Goal: Task Accomplishment & Management: Complete application form

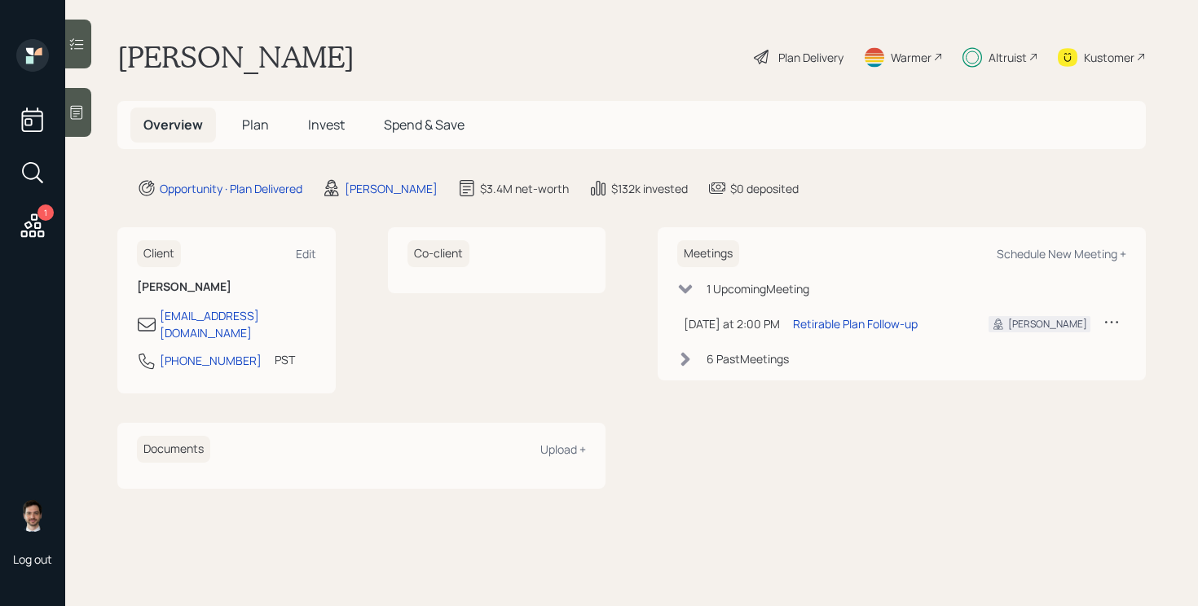
click at [818, 61] on div "Plan Delivery" at bounding box center [811, 57] width 65 height 17
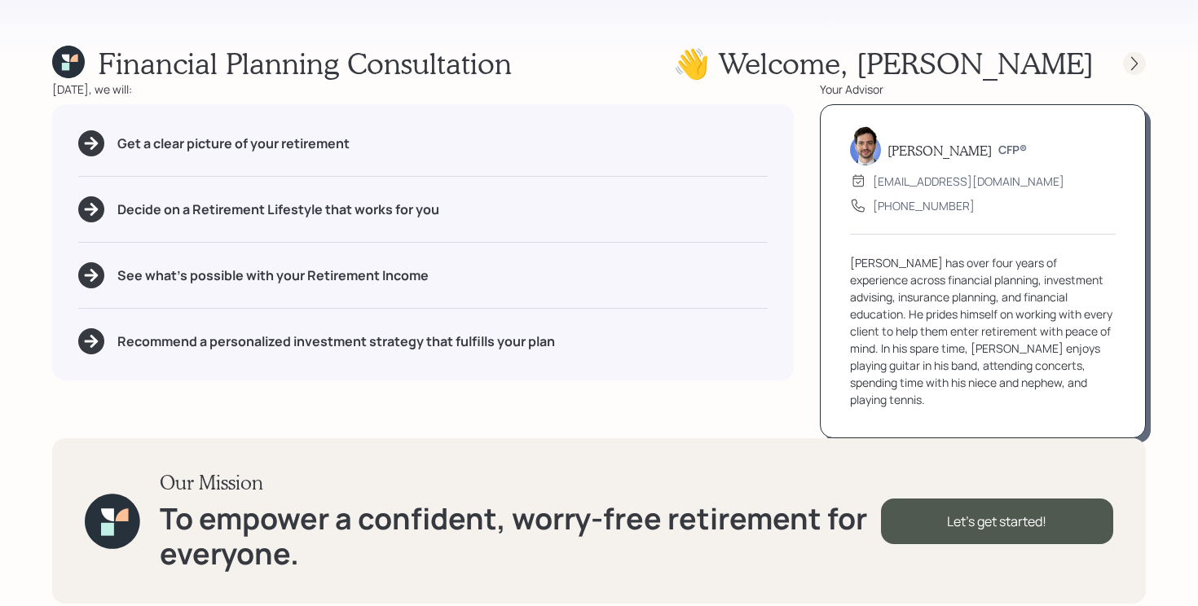
click at [1128, 59] on icon at bounding box center [1135, 63] width 16 height 16
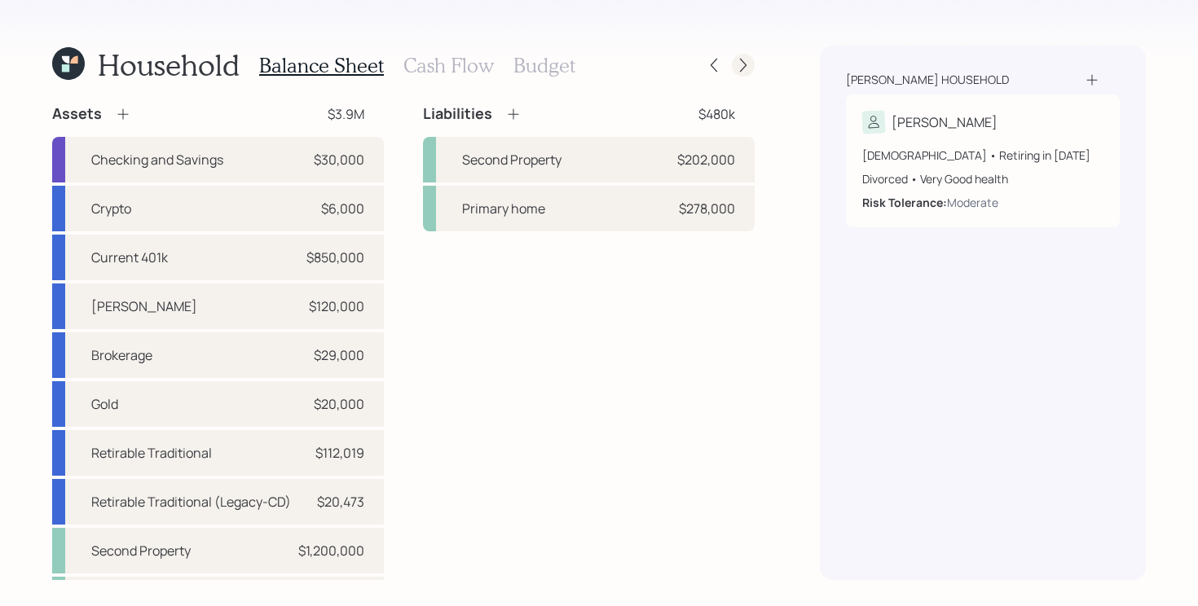
click at [750, 65] on icon at bounding box center [743, 65] width 16 height 16
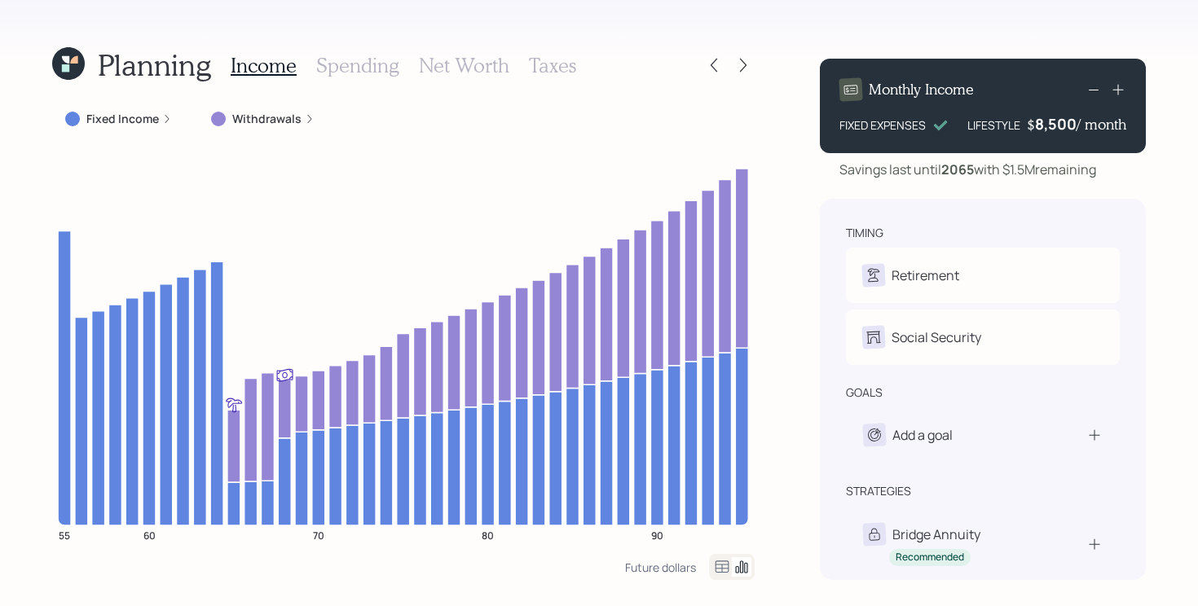
click at [68, 62] on icon at bounding box center [65, 59] width 7 height 7
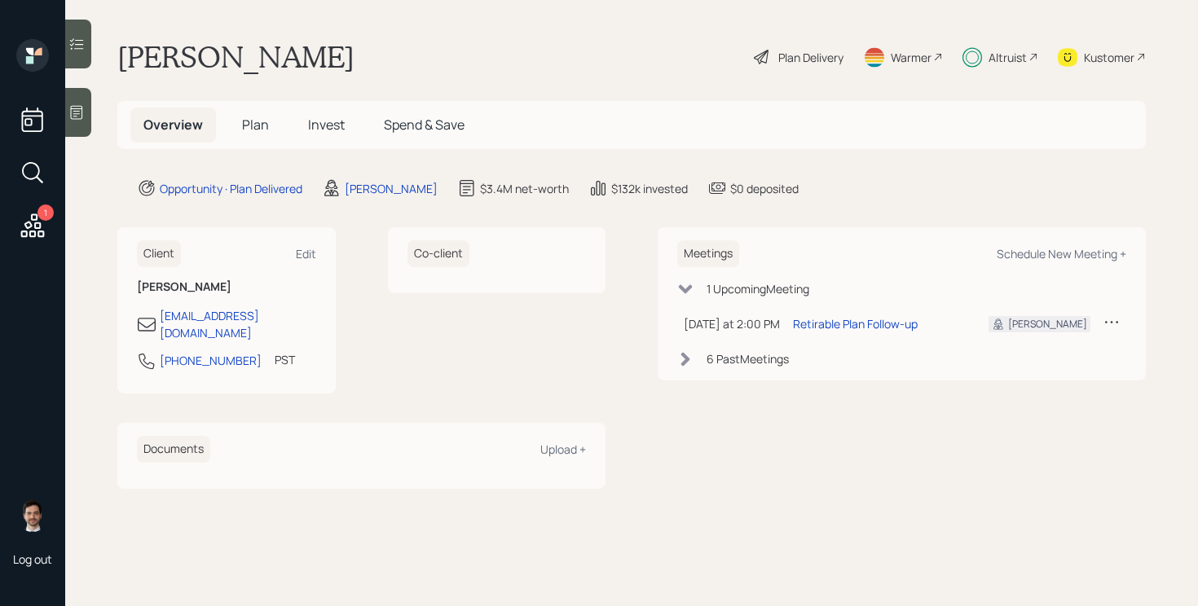
click at [245, 119] on span "Plan" at bounding box center [255, 125] width 27 height 18
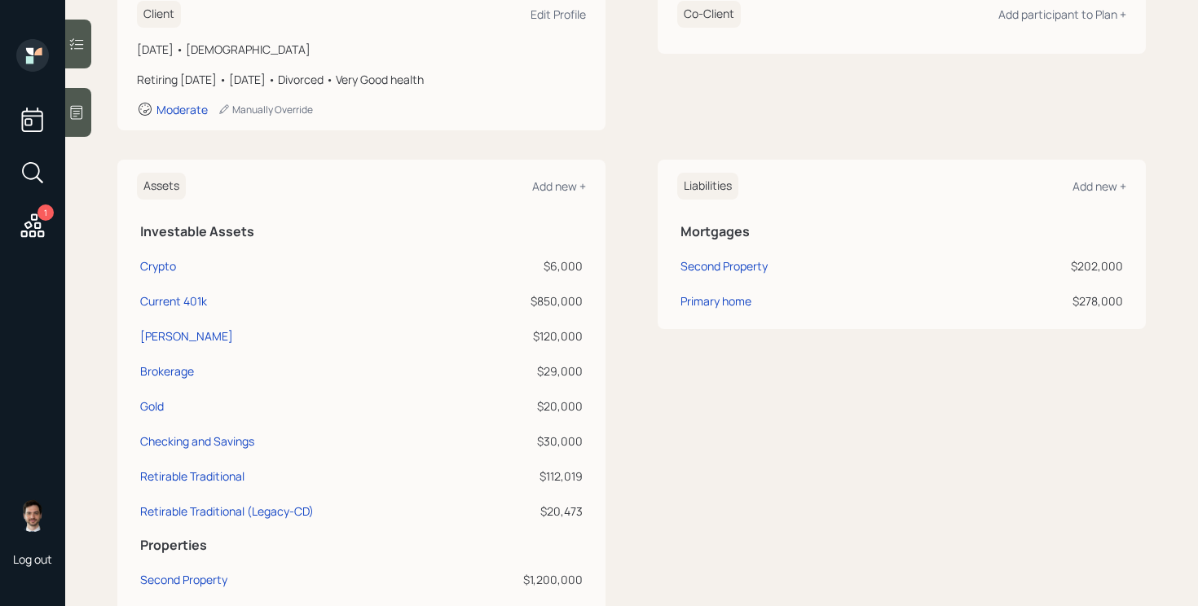
scroll to position [260, 0]
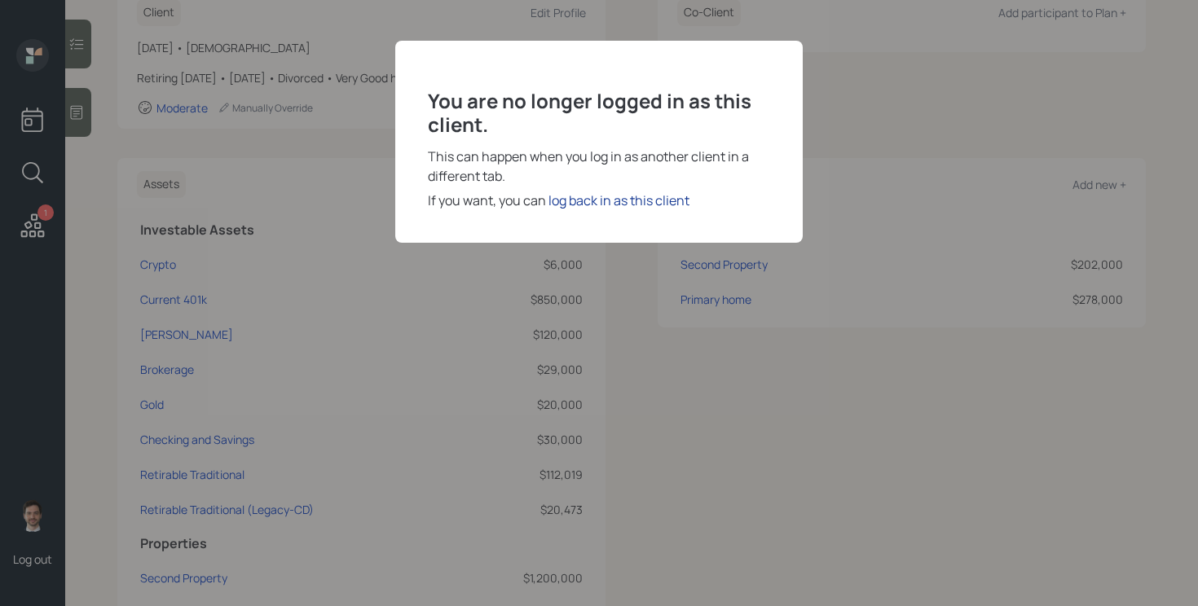
click at [620, 196] on div "log back in as this client" at bounding box center [619, 201] width 141 height 20
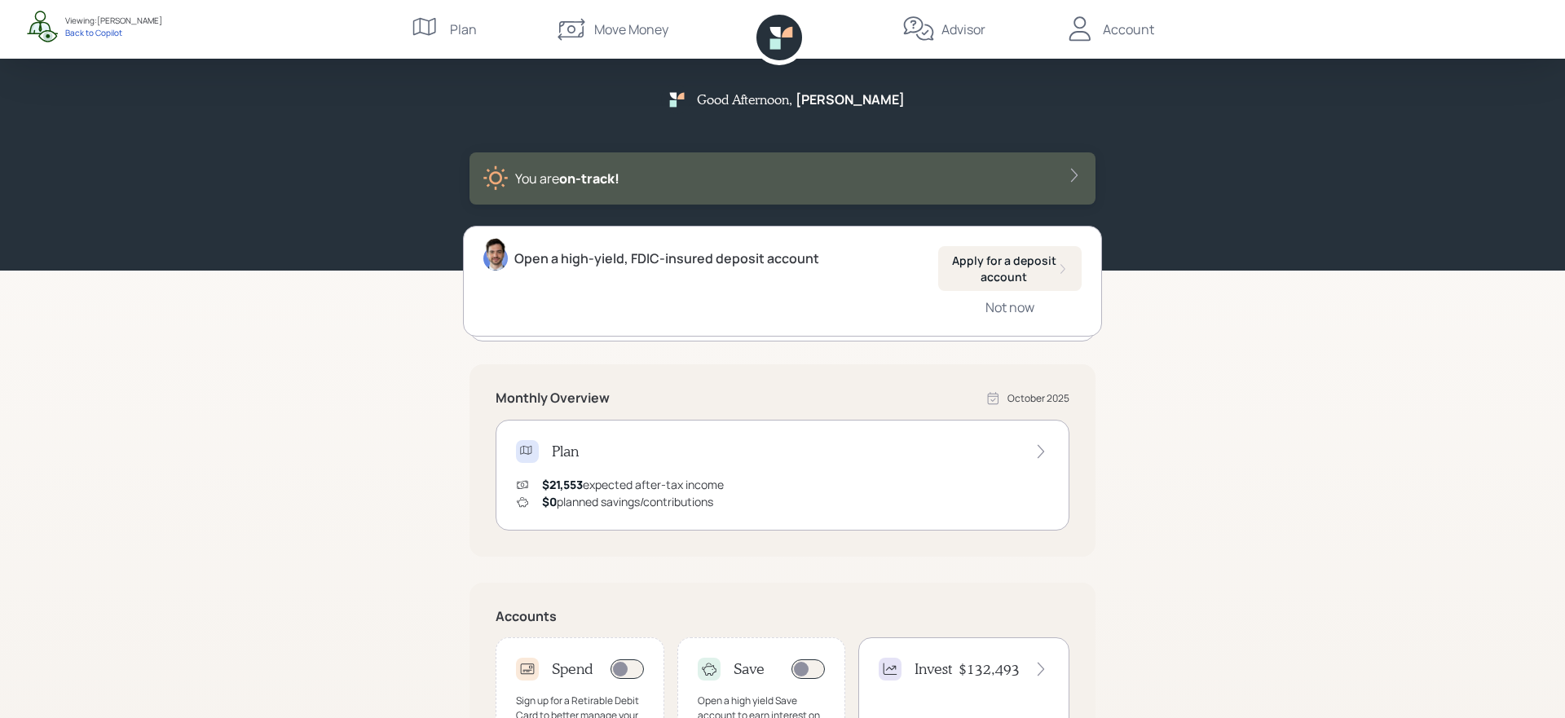
click at [973, 24] on div "Advisor" at bounding box center [964, 30] width 44 height 20
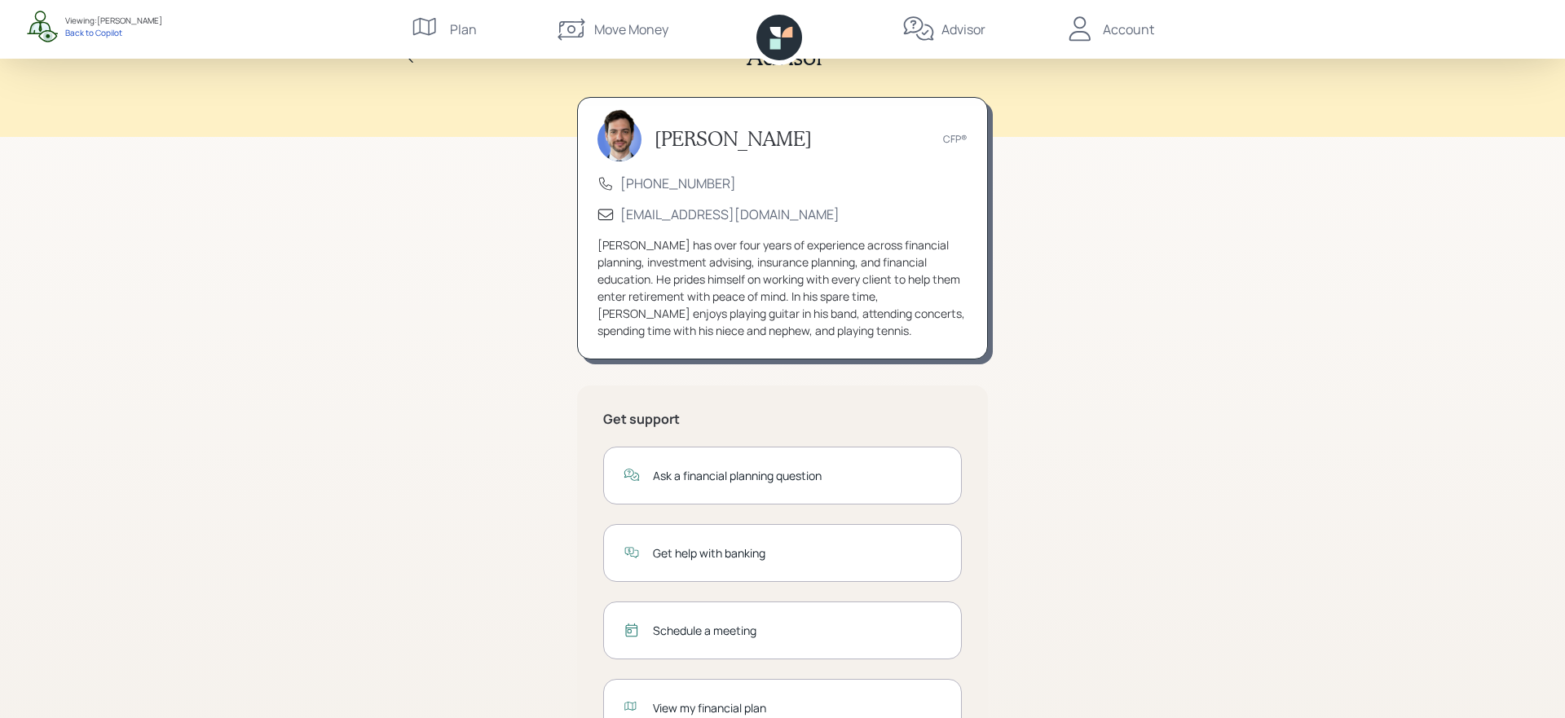
scroll to position [112, 0]
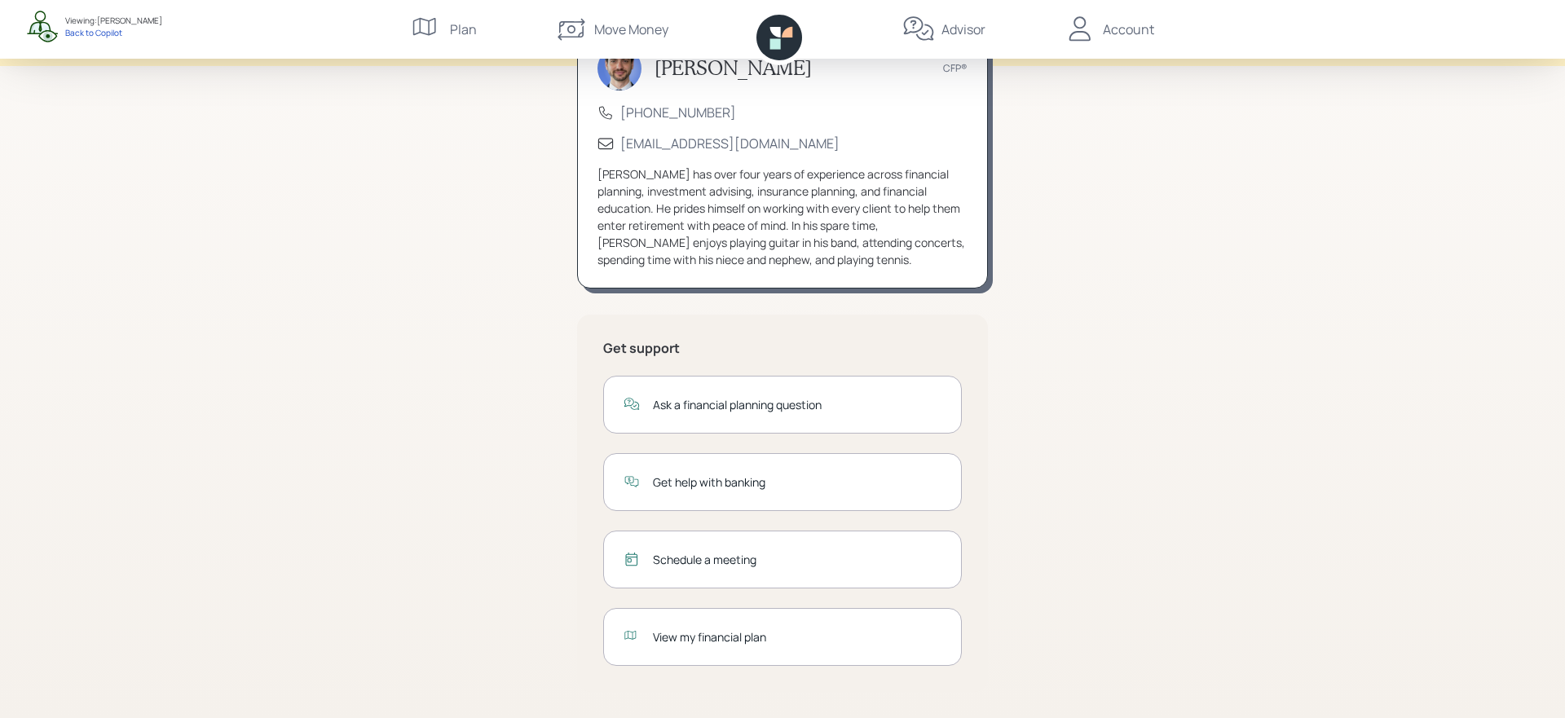
click at [748, 628] on div "View my financial plan" at bounding box center [782, 637] width 359 height 58
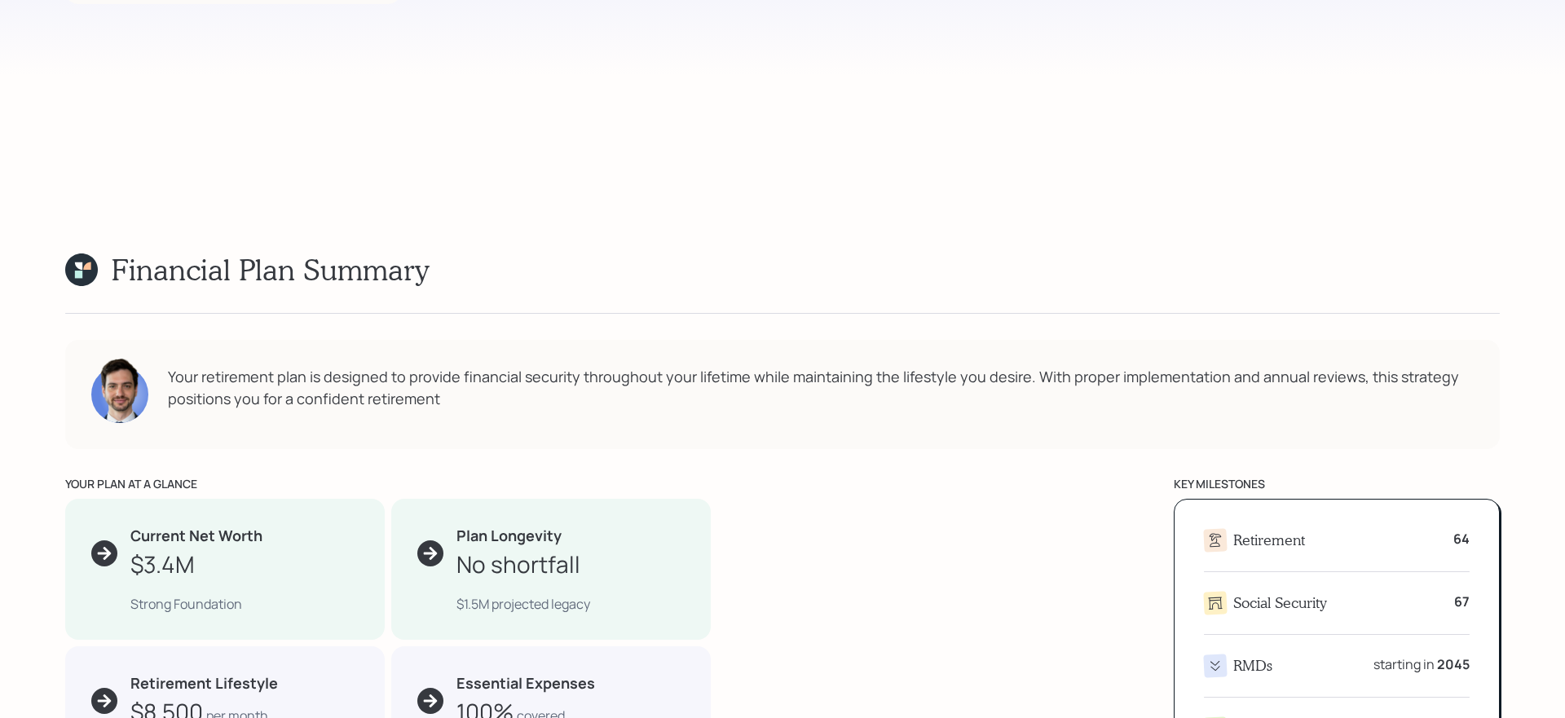
scroll to position [143, 0]
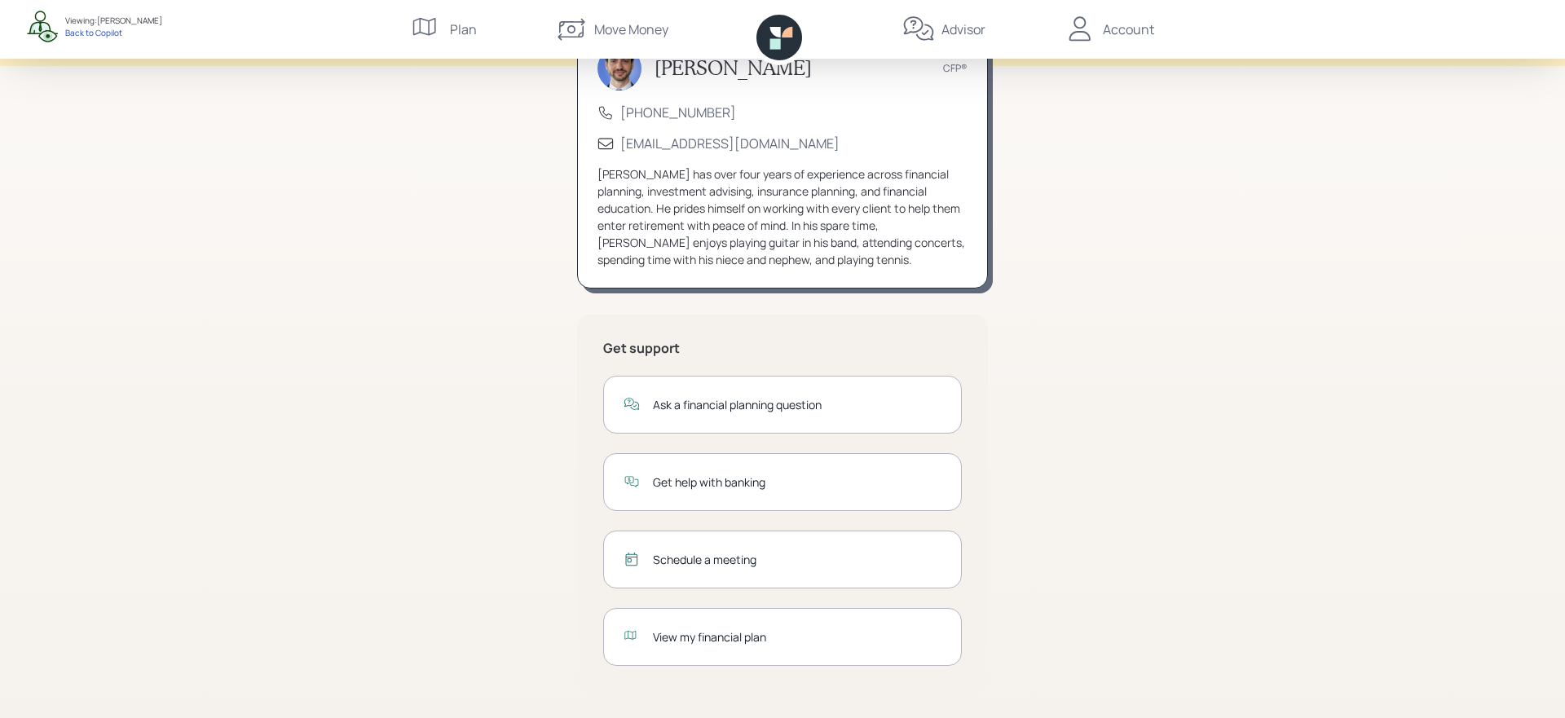
scroll to position [112, 0]
click at [875, 558] on div "Schedule a meeting" at bounding box center [797, 559] width 289 height 17
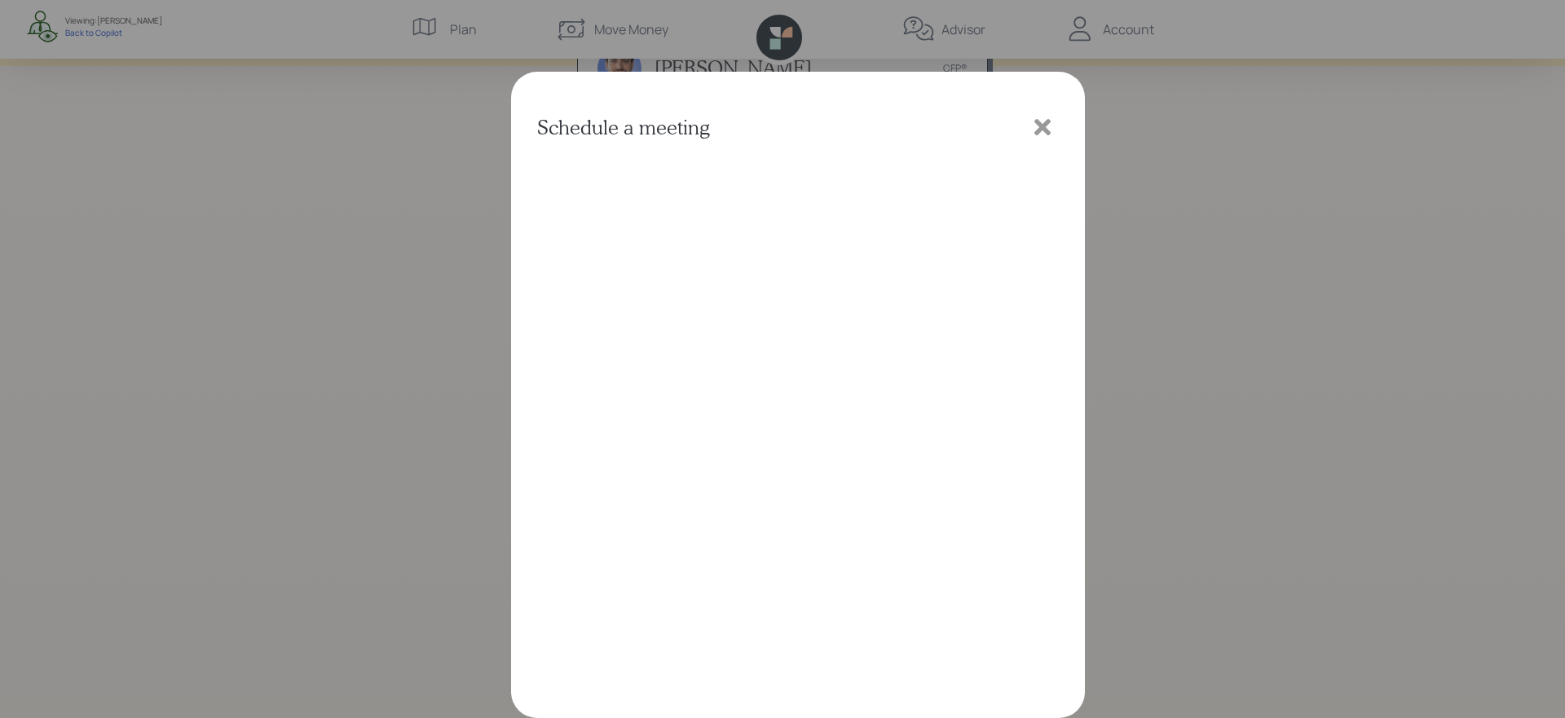
click at [1053, 117] on icon at bounding box center [1042, 127] width 24 height 24
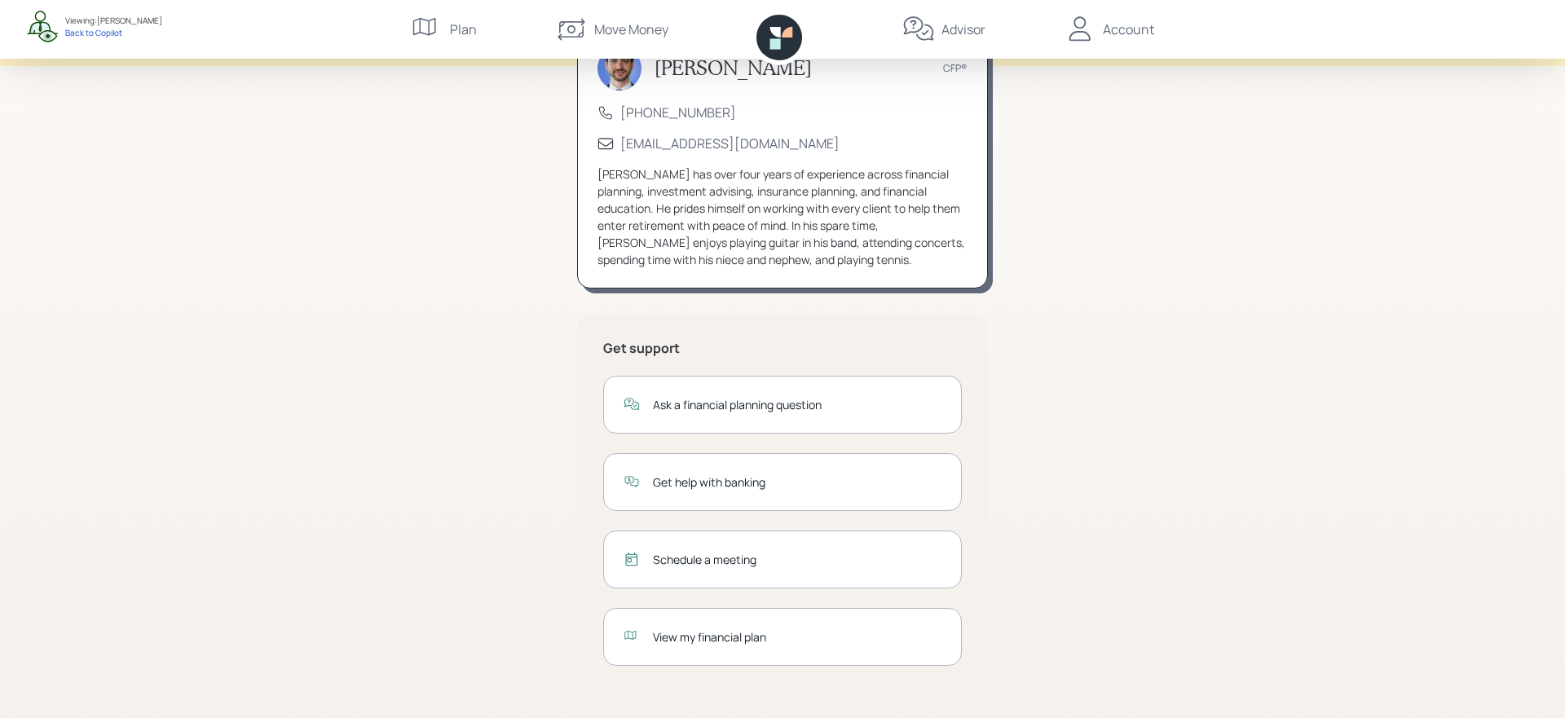
scroll to position [0, 0]
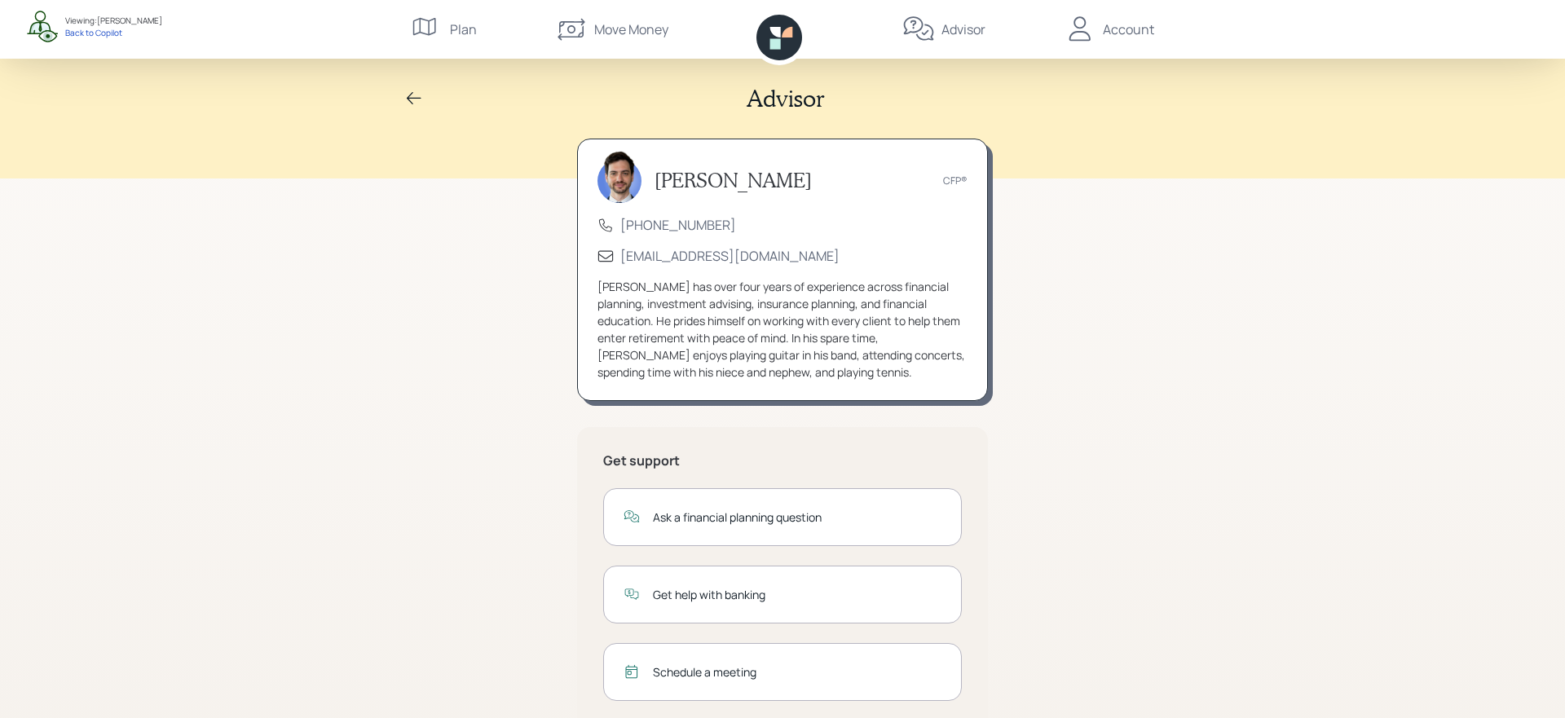
click at [1130, 19] on div "Account" at bounding box center [1109, 29] width 90 height 59
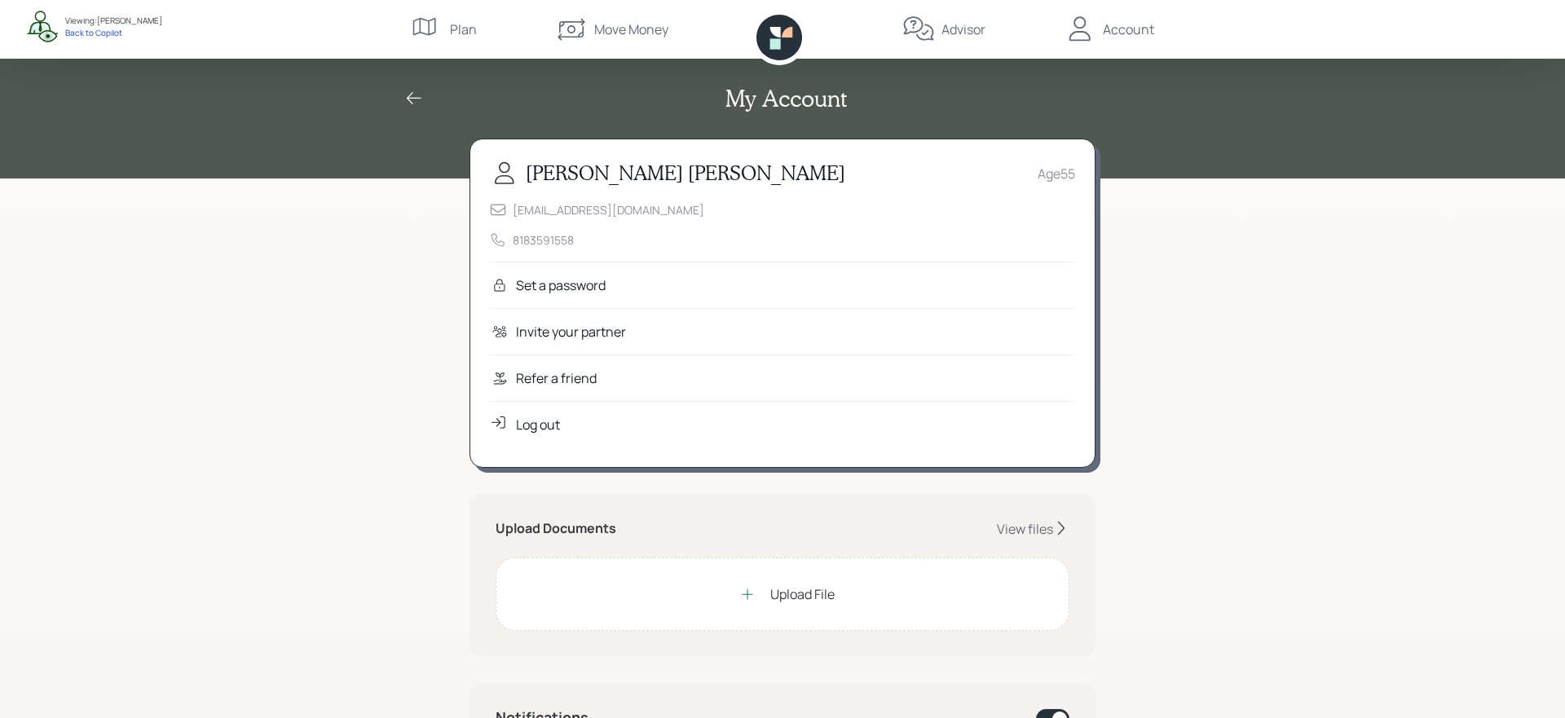
click at [597, 389] on div "Refer a friend" at bounding box center [782, 378] width 585 height 46
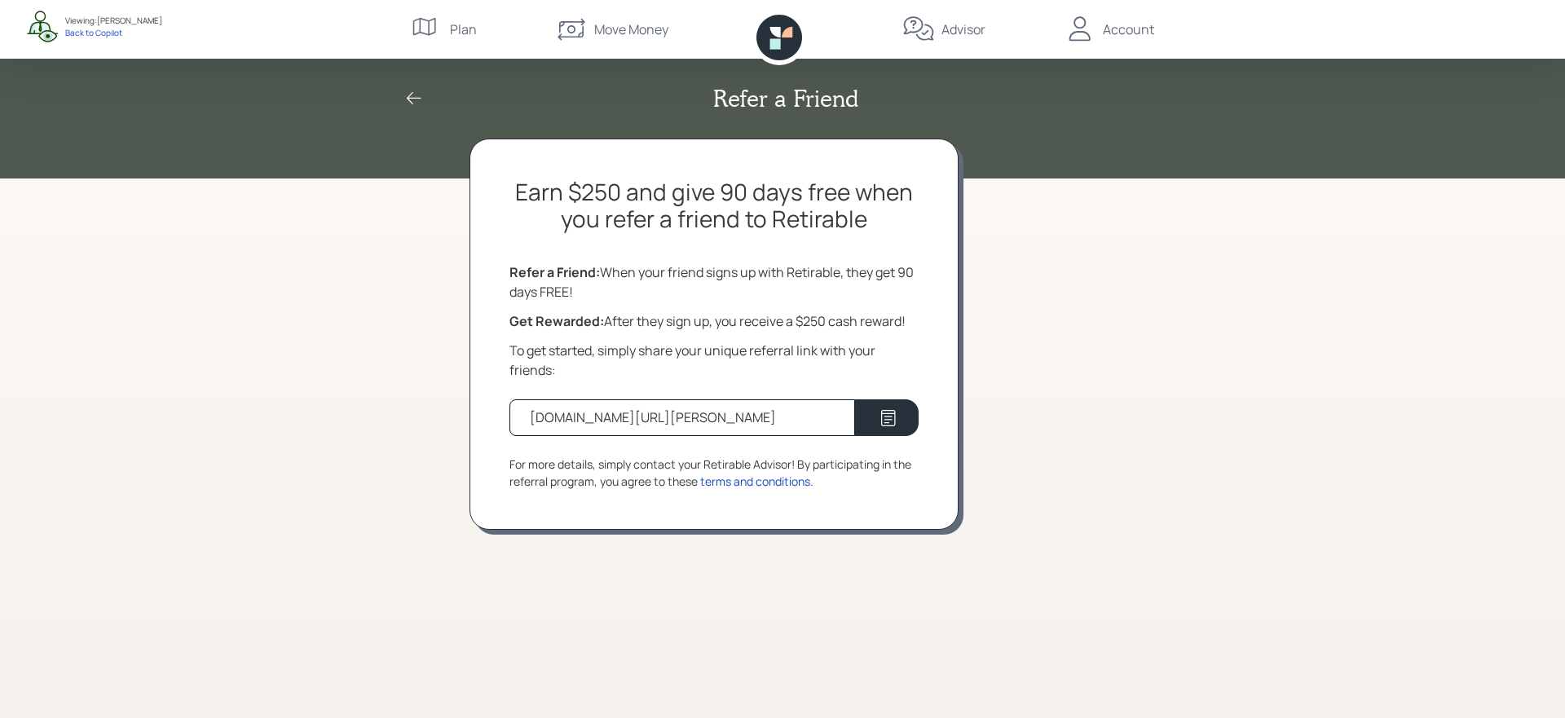
click at [412, 94] on icon at bounding box center [414, 99] width 20 height 20
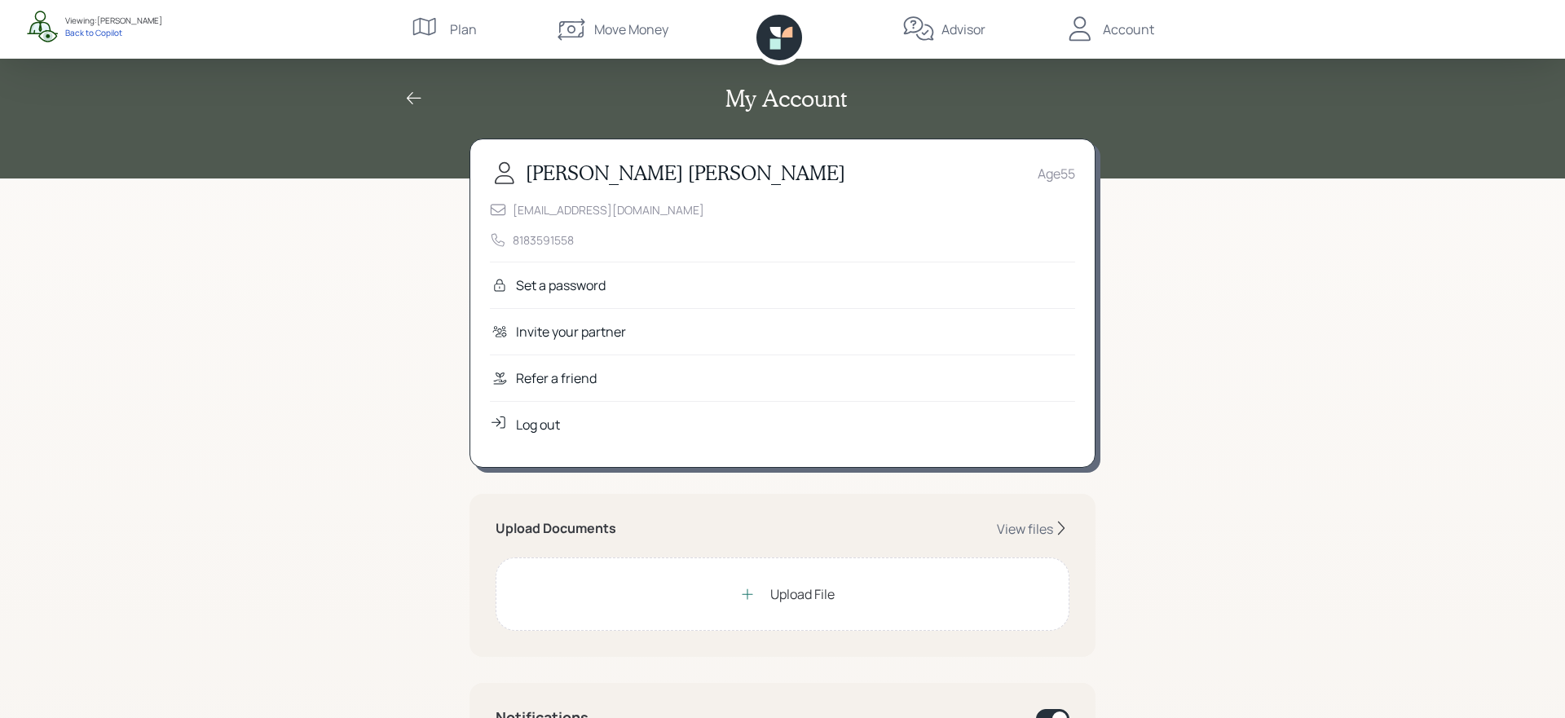
click at [416, 87] on div "My Account" at bounding box center [782, 99] width 783 height 28
click at [416, 95] on icon at bounding box center [414, 99] width 20 height 20
